Goal: Task Accomplishment & Management: Manage account settings

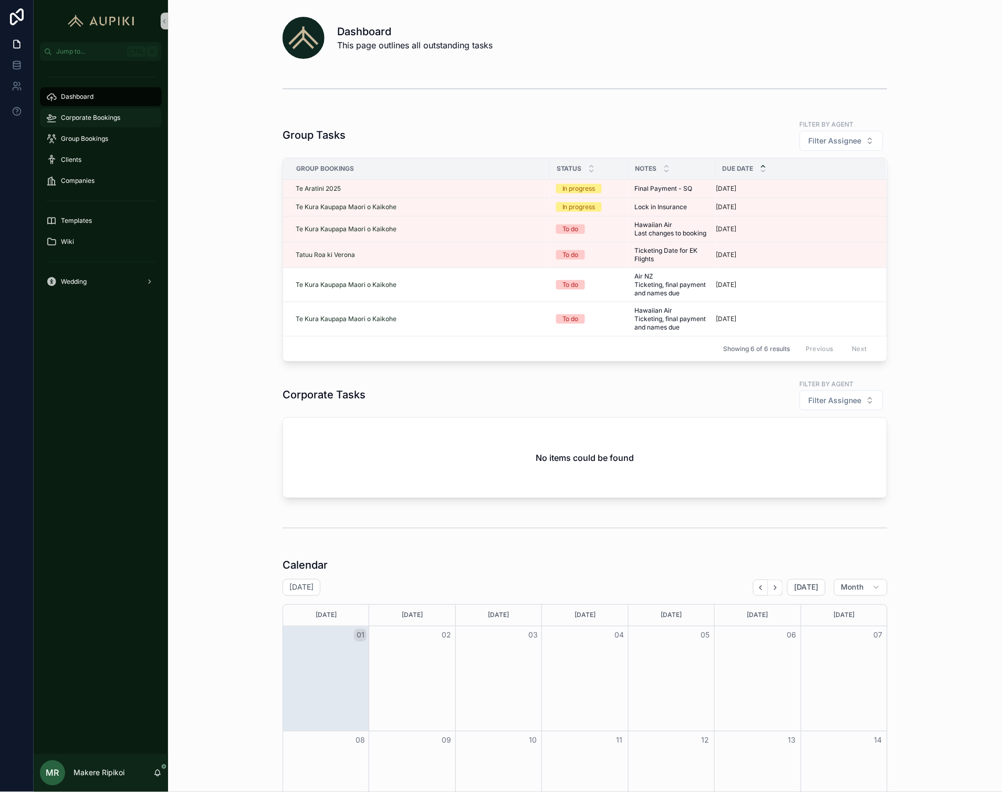
click at [83, 119] on span "Corporate Bookings" at bounding box center [90, 117] width 59 height 8
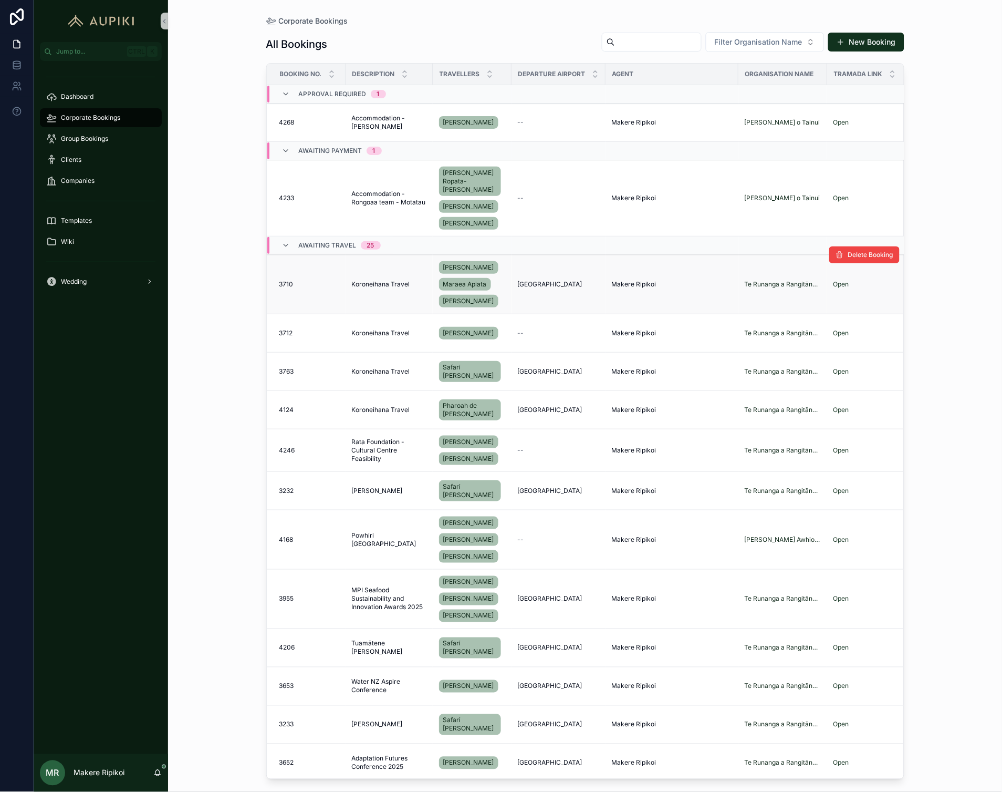
scroll to position [58, 0]
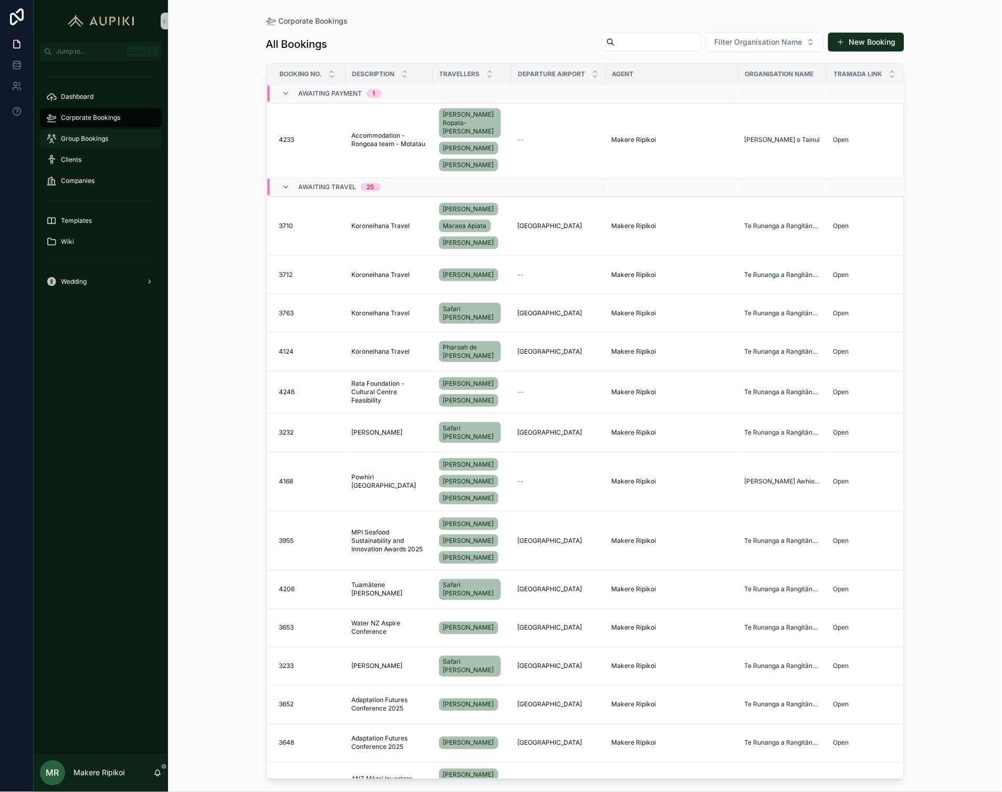
click at [88, 137] on span "Group Bookings" at bounding box center [84, 138] width 47 height 8
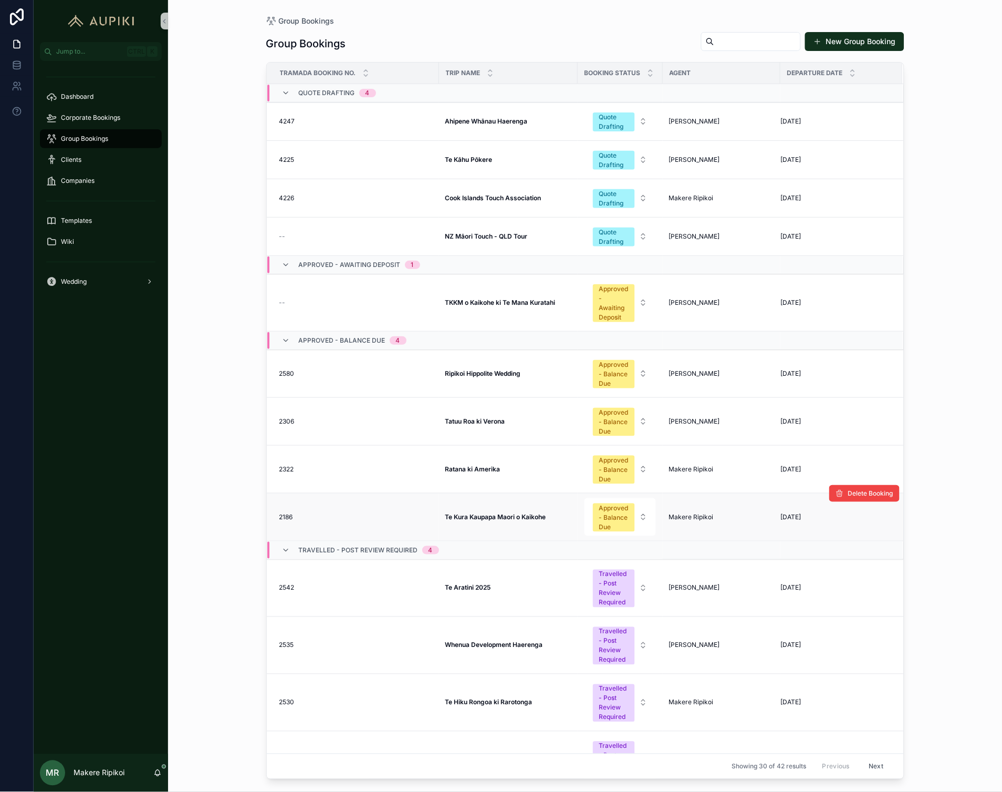
click at [517, 524] on td "Te Kura Kaupapa Maori o Kaikohe Te Kura Kaupapa Maori o [DEMOGRAPHIC_DATA]" at bounding box center [508, 517] width 139 height 48
click at [75, 283] on span "Wedding" at bounding box center [74, 281] width 26 height 8
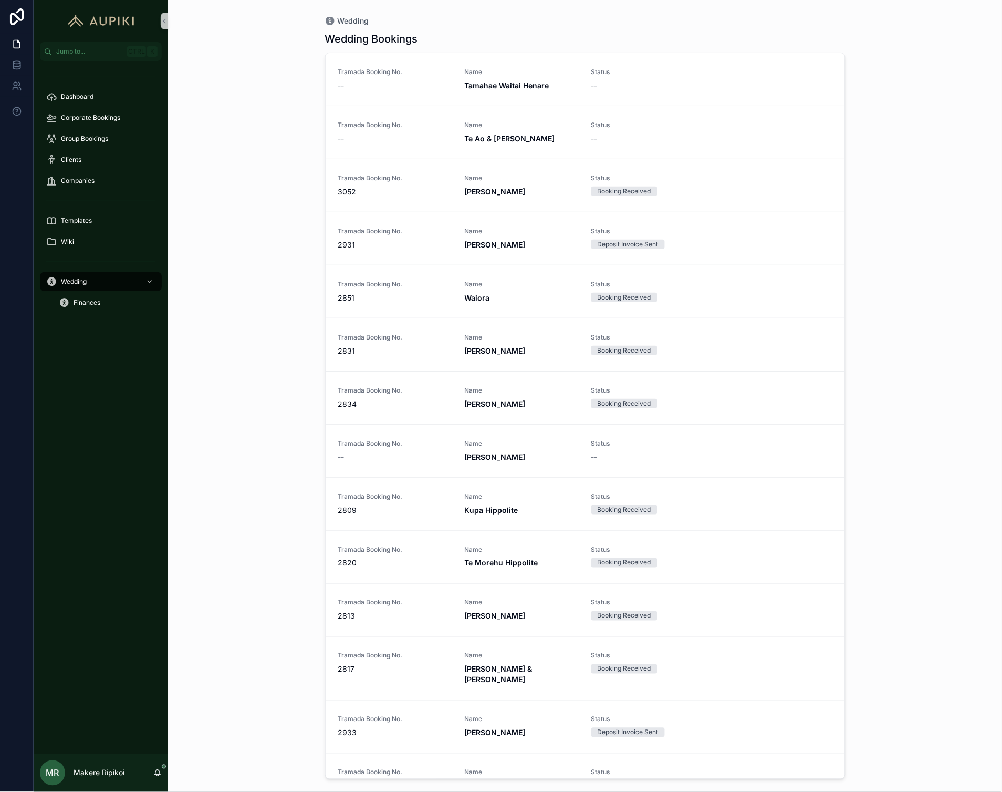
click at [499, 352] on strong "[PERSON_NAME]" at bounding box center [495, 350] width 61 height 9
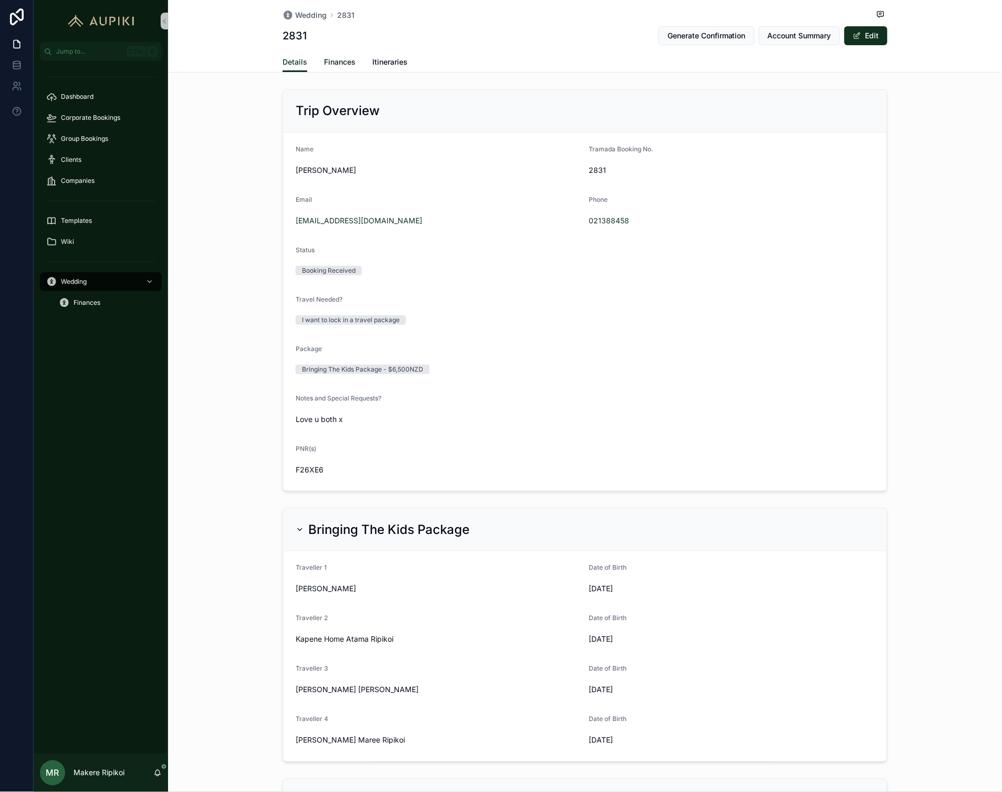
click at [345, 63] on span "Finances" at bounding box center [340, 62] width 32 height 11
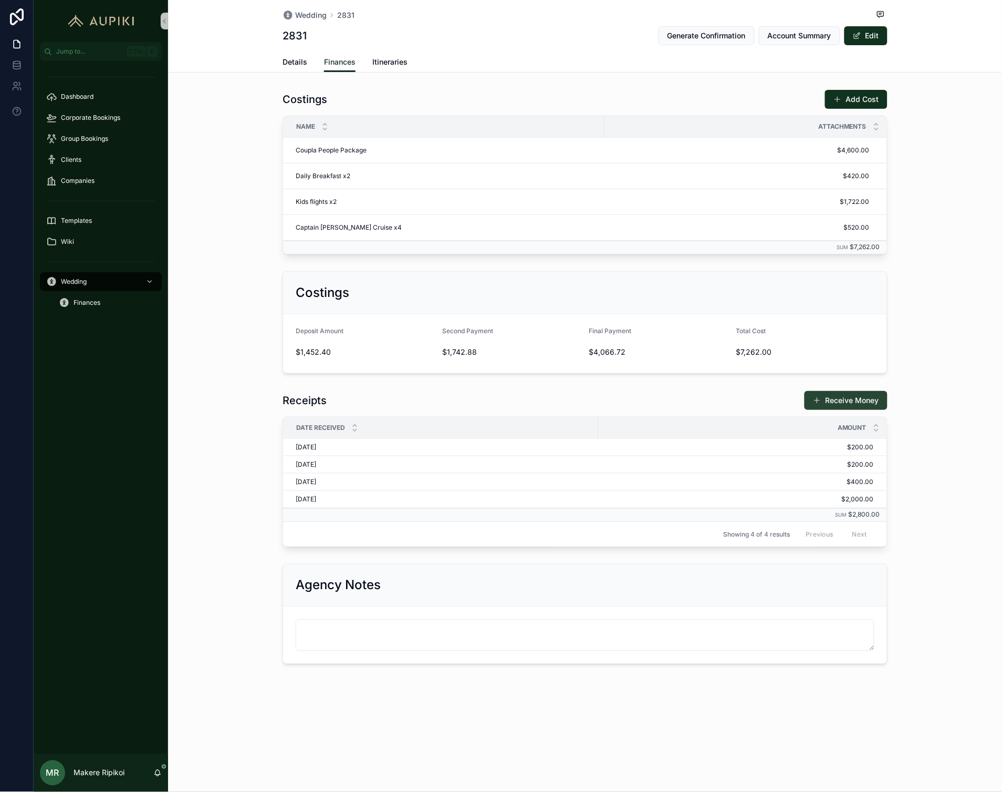
click at [834, 408] on button "Receive Money" at bounding box center [846, 400] width 83 height 19
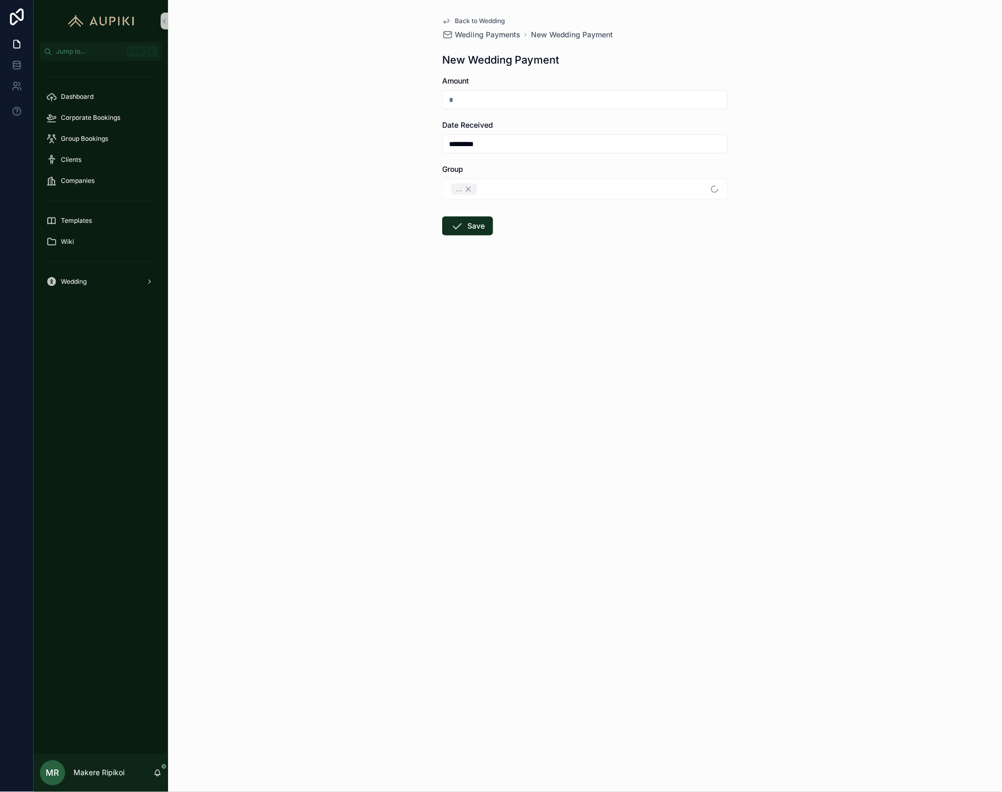
click at [589, 98] on input "scrollable content" at bounding box center [585, 99] width 285 height 15
type input "*******"
drag, startPoint x: 543, startPoint y: 135, endPoint x: 436, endPoint y: 149, distance: 107.0
click at [448, 148] on div "*********" at bounding box center [585, 143] width 286 height 19
click at [449, 222] on button "Save" at bounding box center [467, 225] width 51 height 19
